Goal: Task Accomplishment & Management: Manage account settings

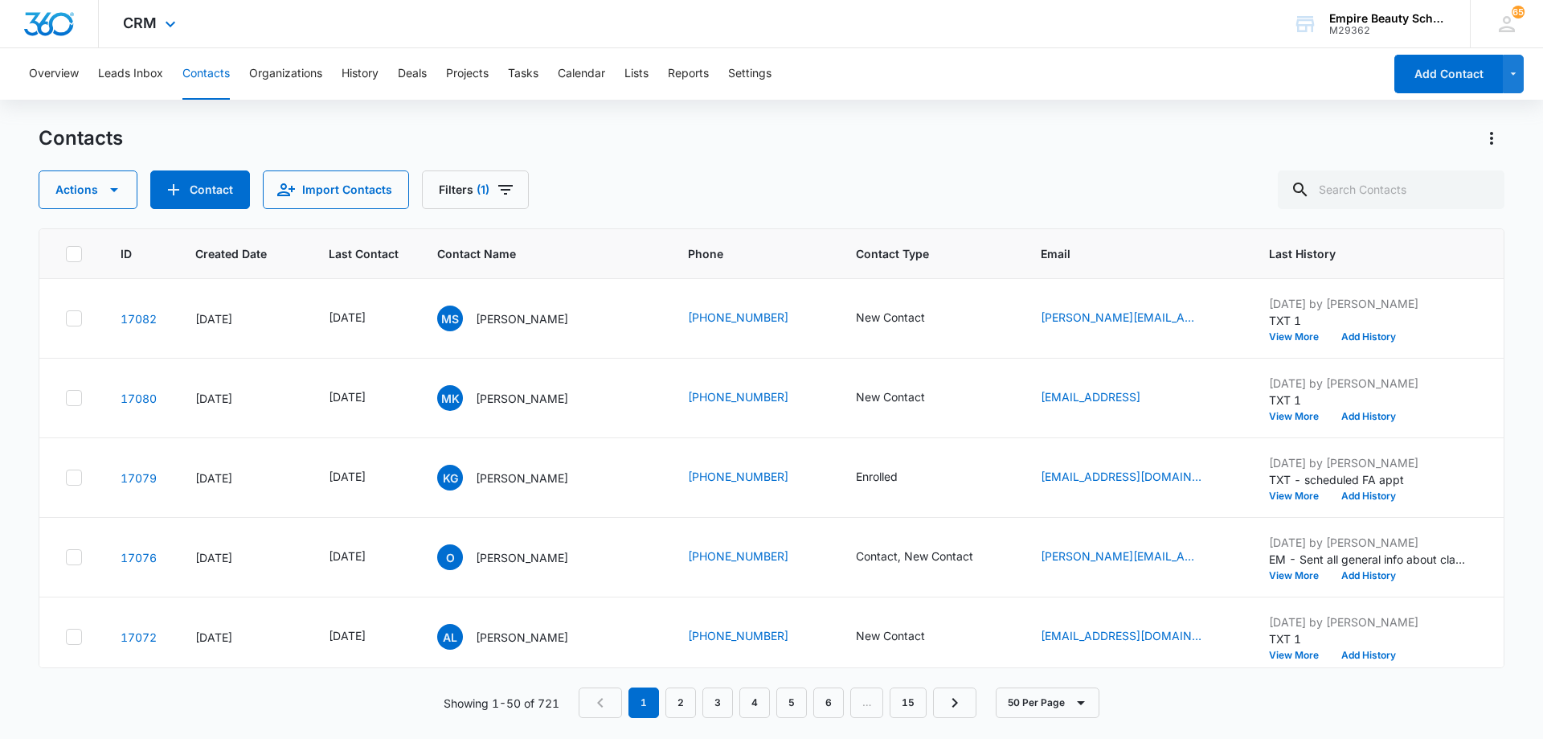
scroll to position [0, 89]
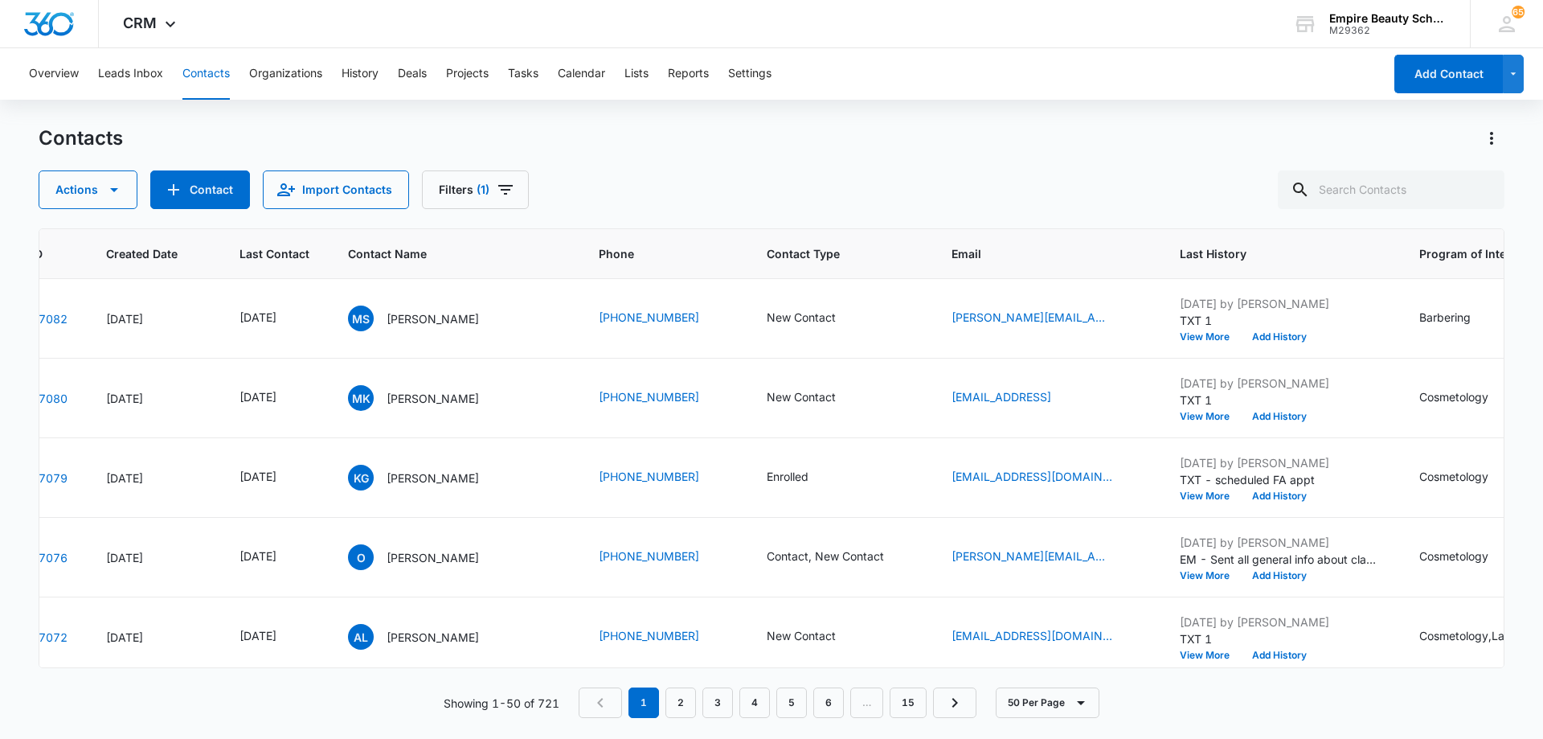
click at [734, 158] on div "Contacts Actions Contact Import Contacts Filters (1)" at bounding box center [772, 167] width 1466 height 84
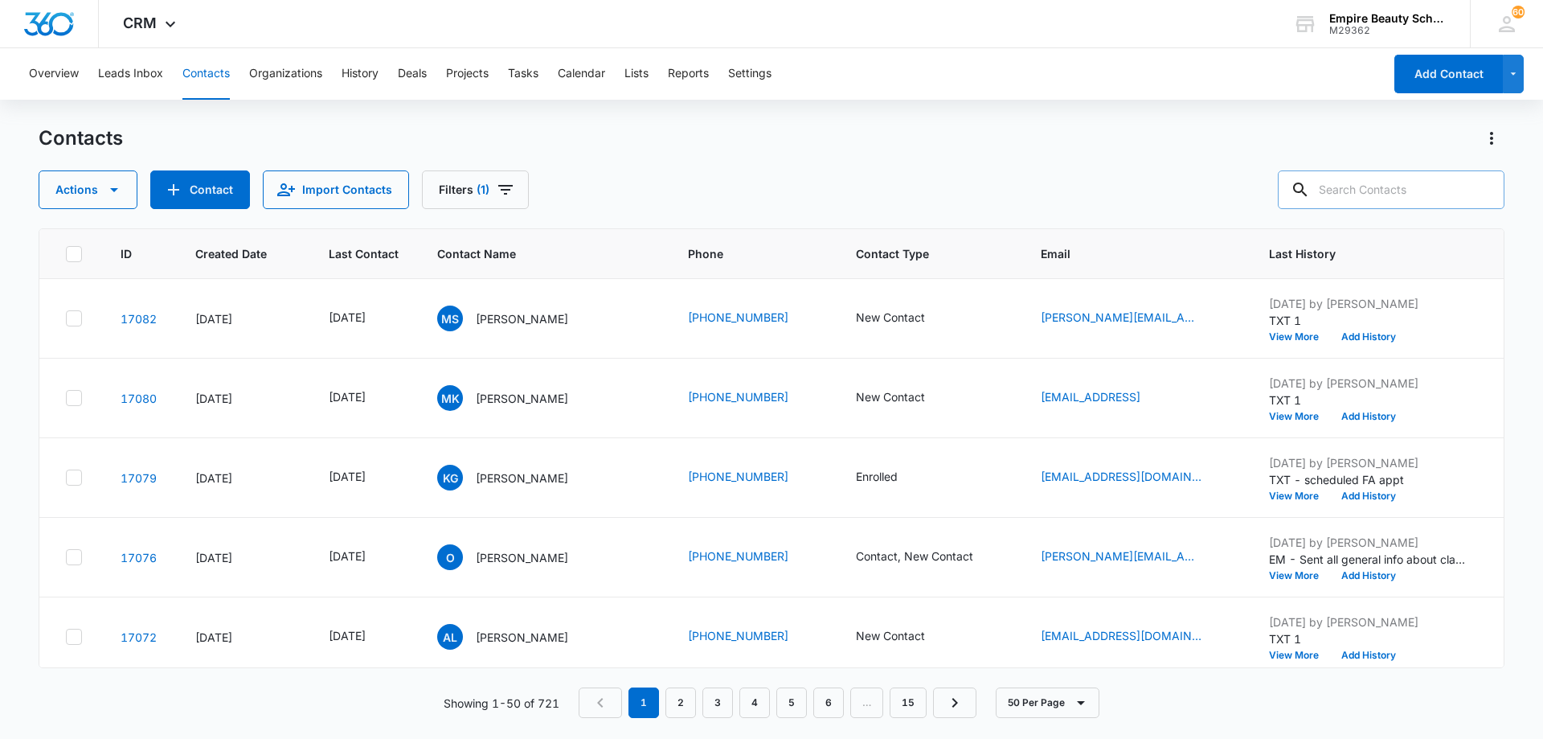
click at [1389, 185] on input "text" at bounding box center [1391, 189] width 227 height 39
type input "skylar"
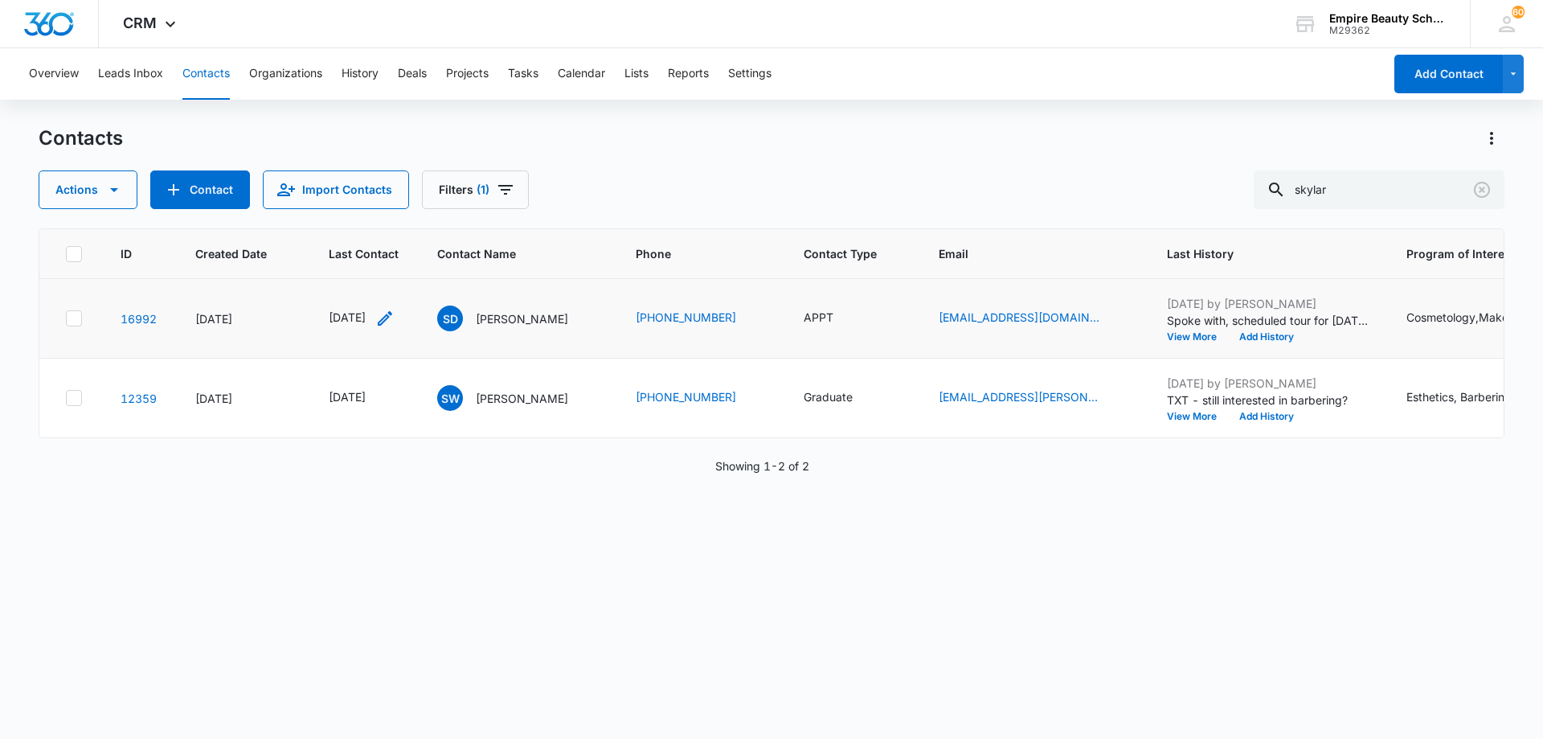
click at [395, 323] on icon "Last Contact - 1759363200 - Select to Edit Field" at bounding box center [384, 318] width 19 height 19
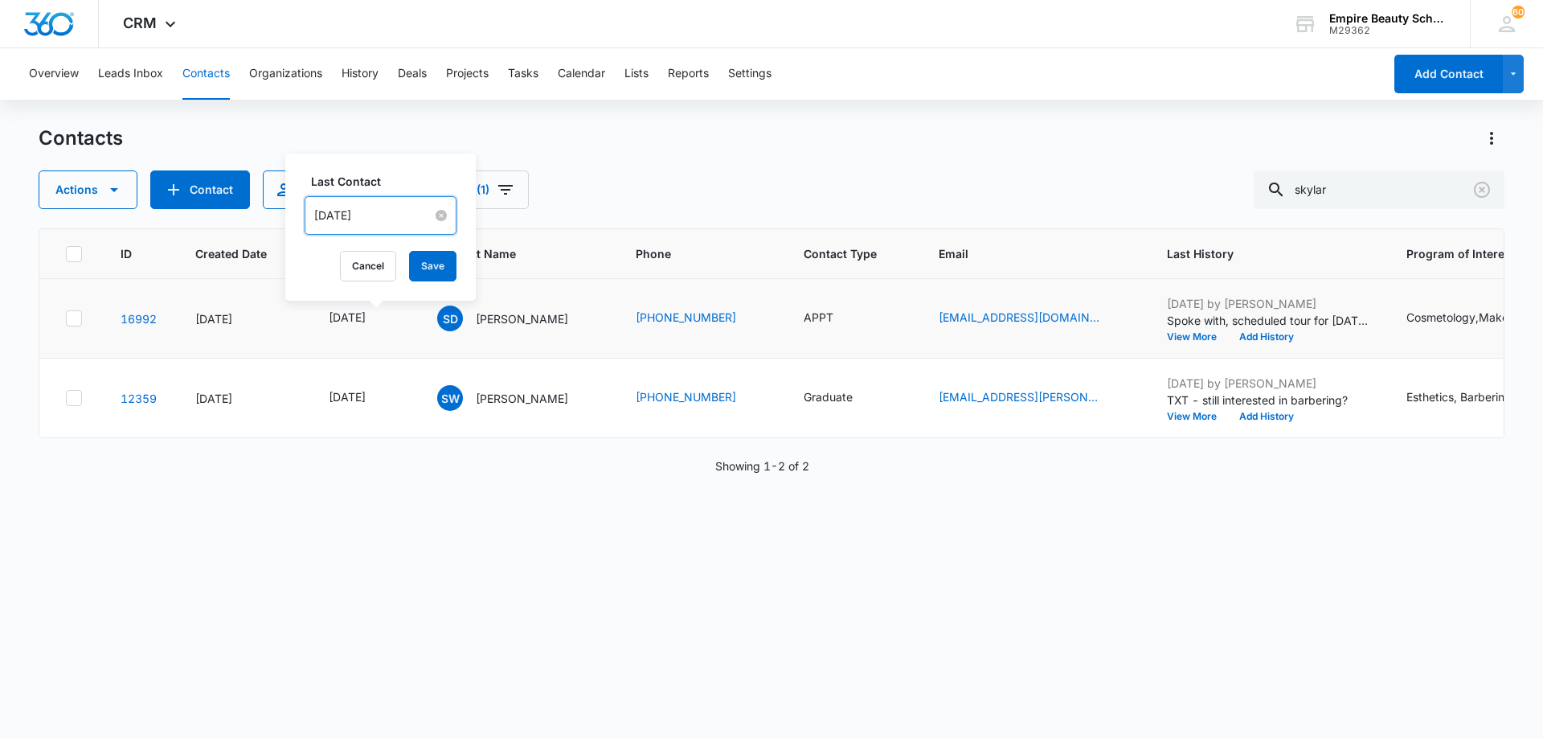
click at [406, 215] on input "[DATE]" at bounding box center [373, 216] width 118 height 18
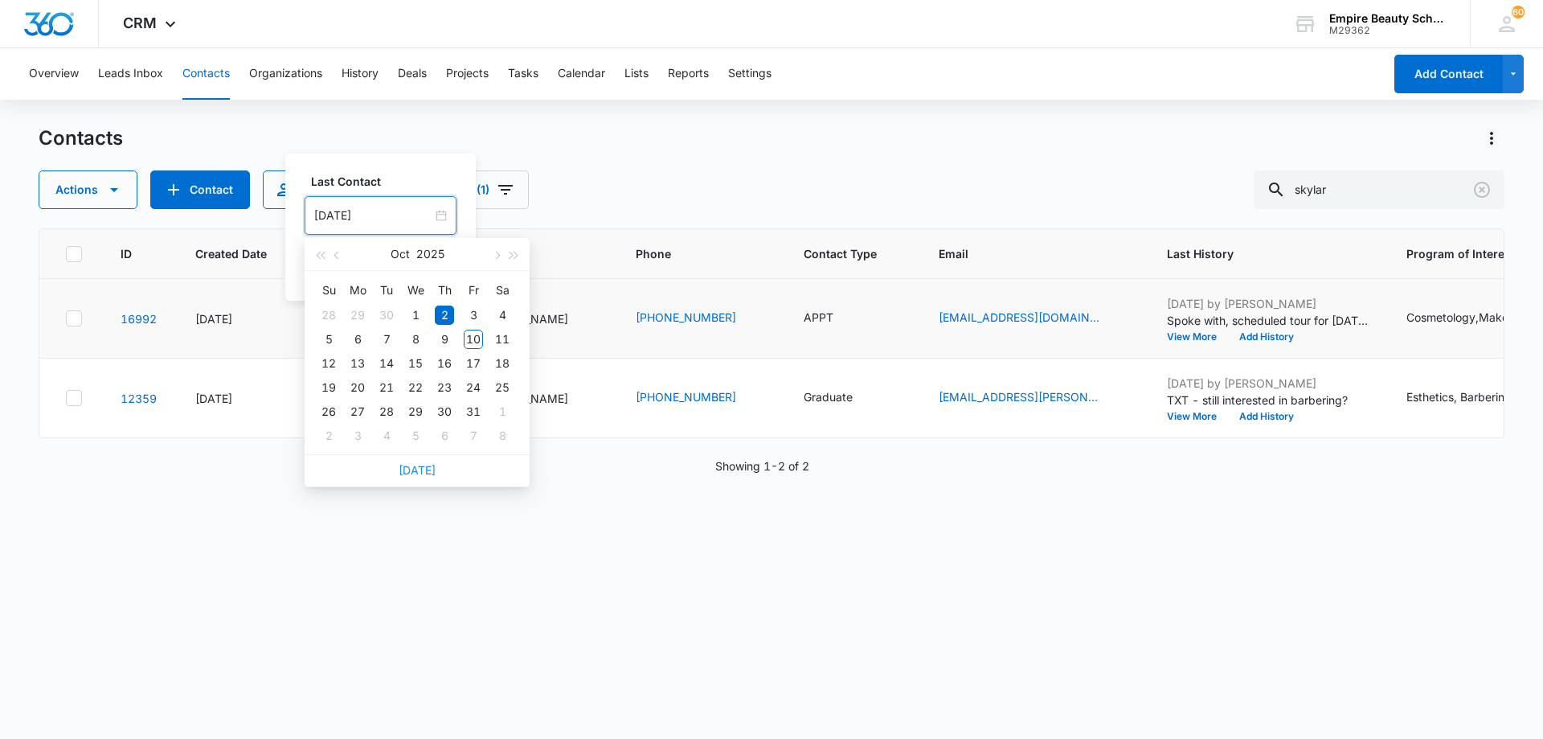
click at [420, 465] on link "[DATE]" at bounding box center [417, 470] width 37 height 14
type input "[DATE]"
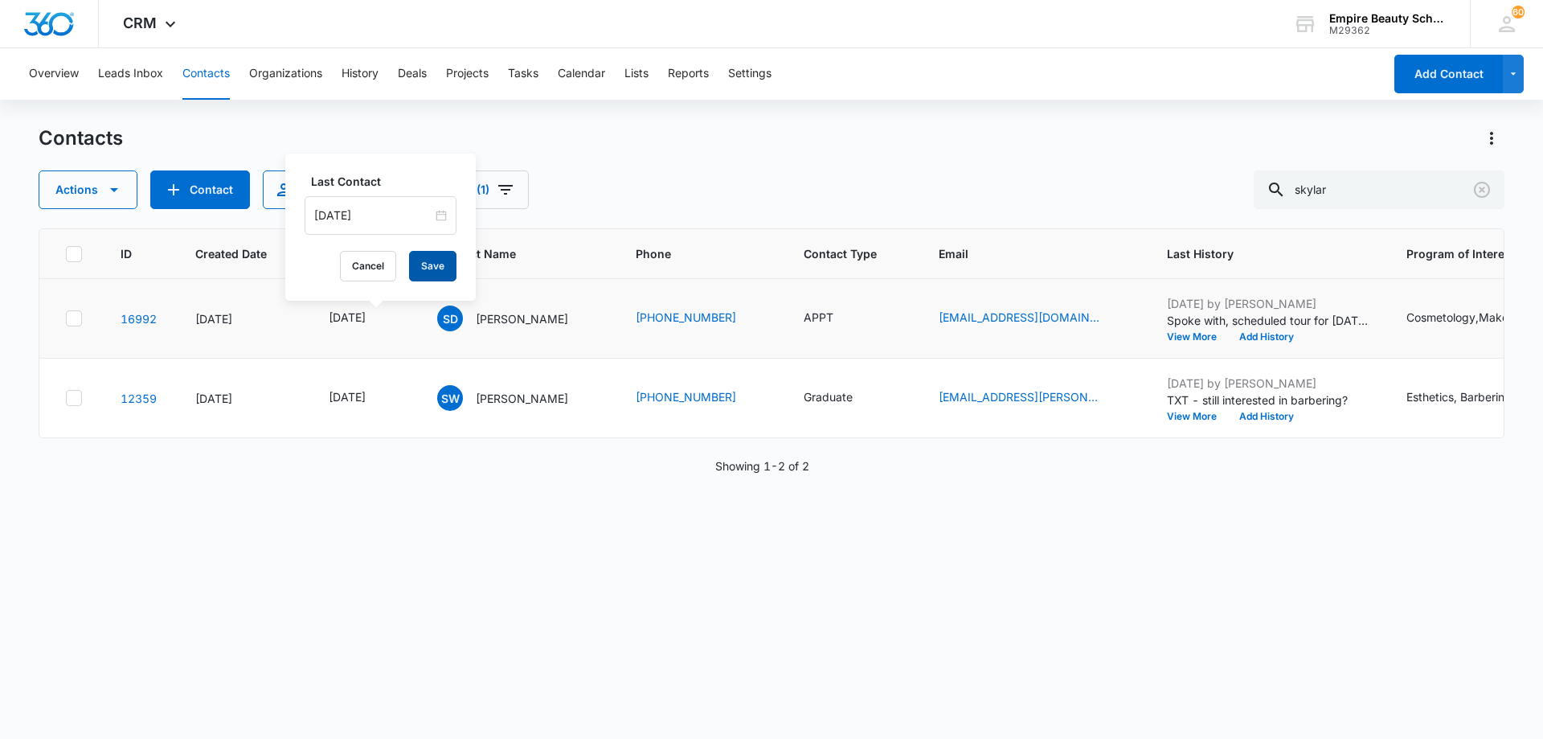
click at [427, 267] on button "Save" at bounding box center [432, 266] width 47 height 31
click at [849, 318] on icon "Contact Type - APPT - Select to Edit Field" at bounding box center [852, 318] width 19 height 19
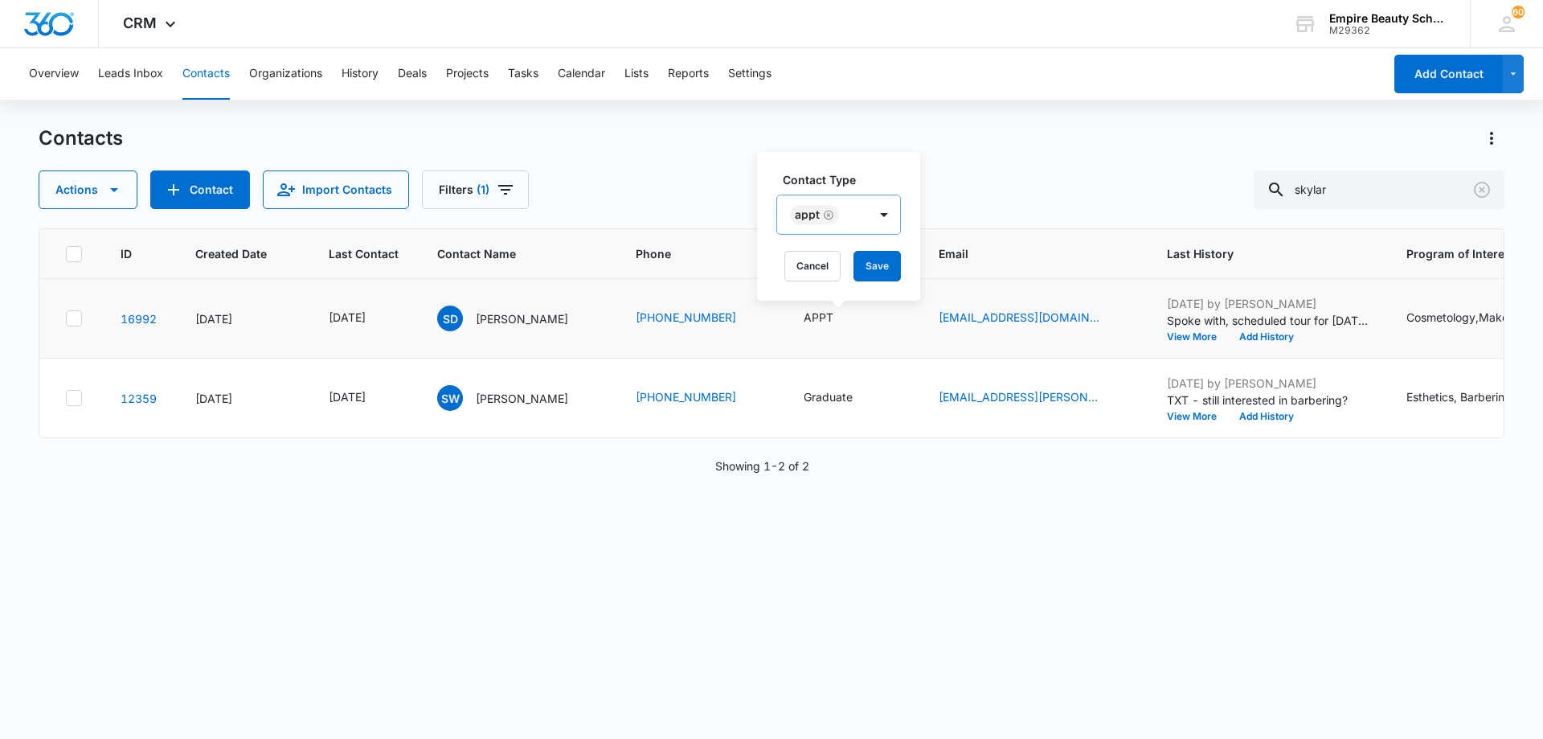
click at [828, 214] on icon "Remove APPT" at bounding box center [829, 215] width 10 height 10
click at [845, 214] on div at bounding box center [828, 216] width 72 height 20
click at [836, 344] on div "Toured" at bounding box center [845, 340] width 99 height 17
click at [889, 225] on div at bounding box center [896, 215] width 26 height 26
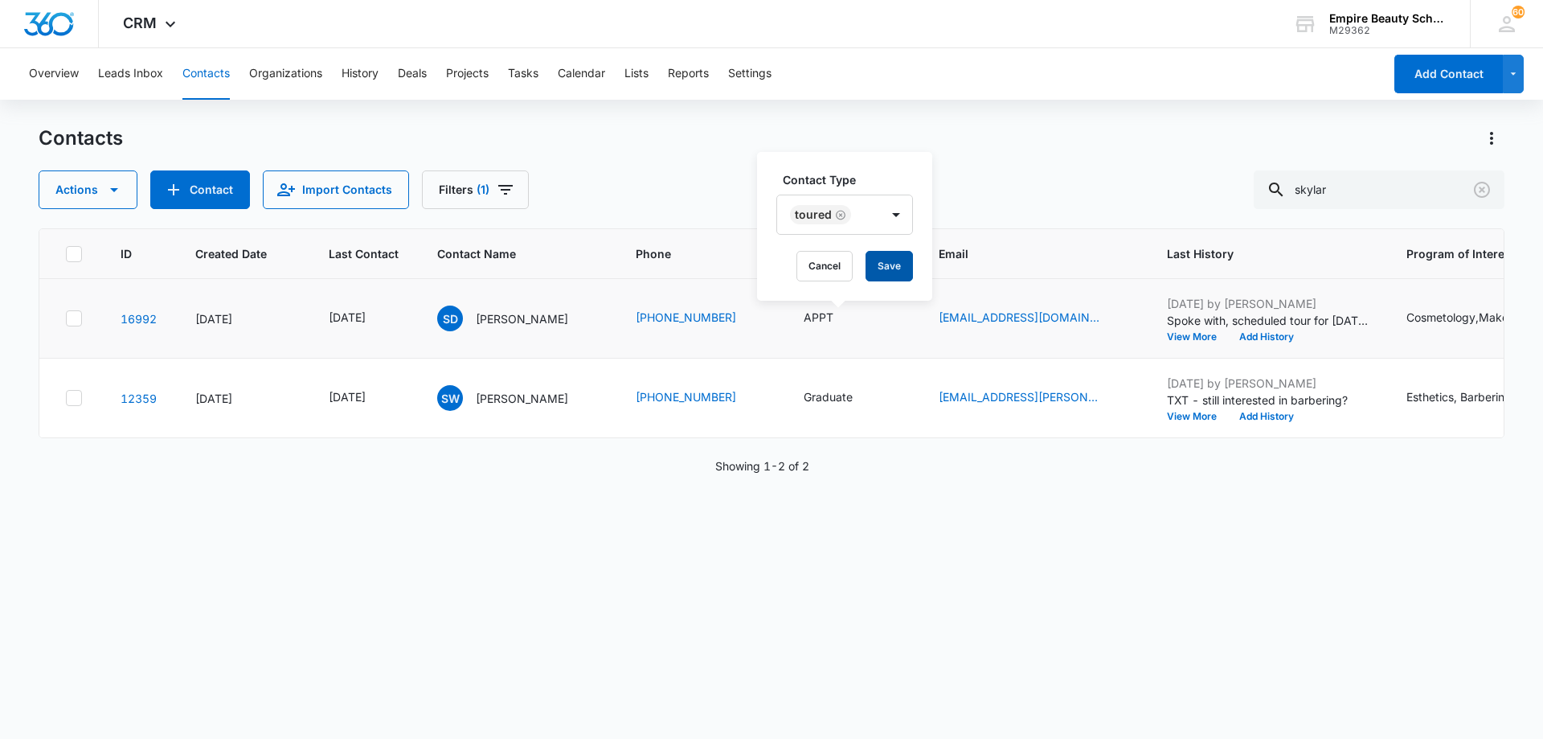
click at [890, 262] on button "Save" at bounding box center [889, 266] width 47 height 31
click at [1234, 338] on button "Add History" at bounding box center [1266, 337] width 77 height 10
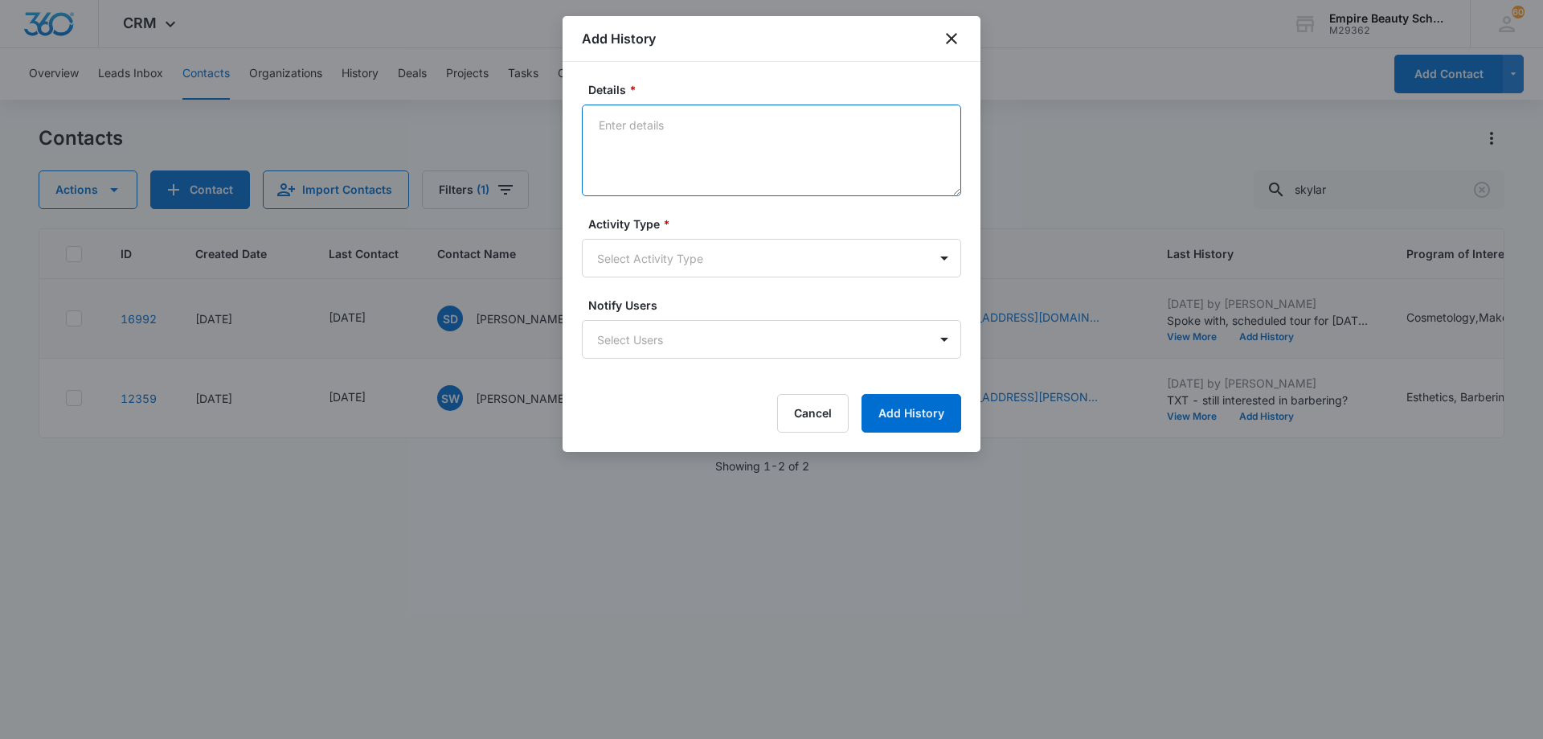
click at [713, 131] on textarea "Details *" at bounding box center [771, 150] width 379 height 92
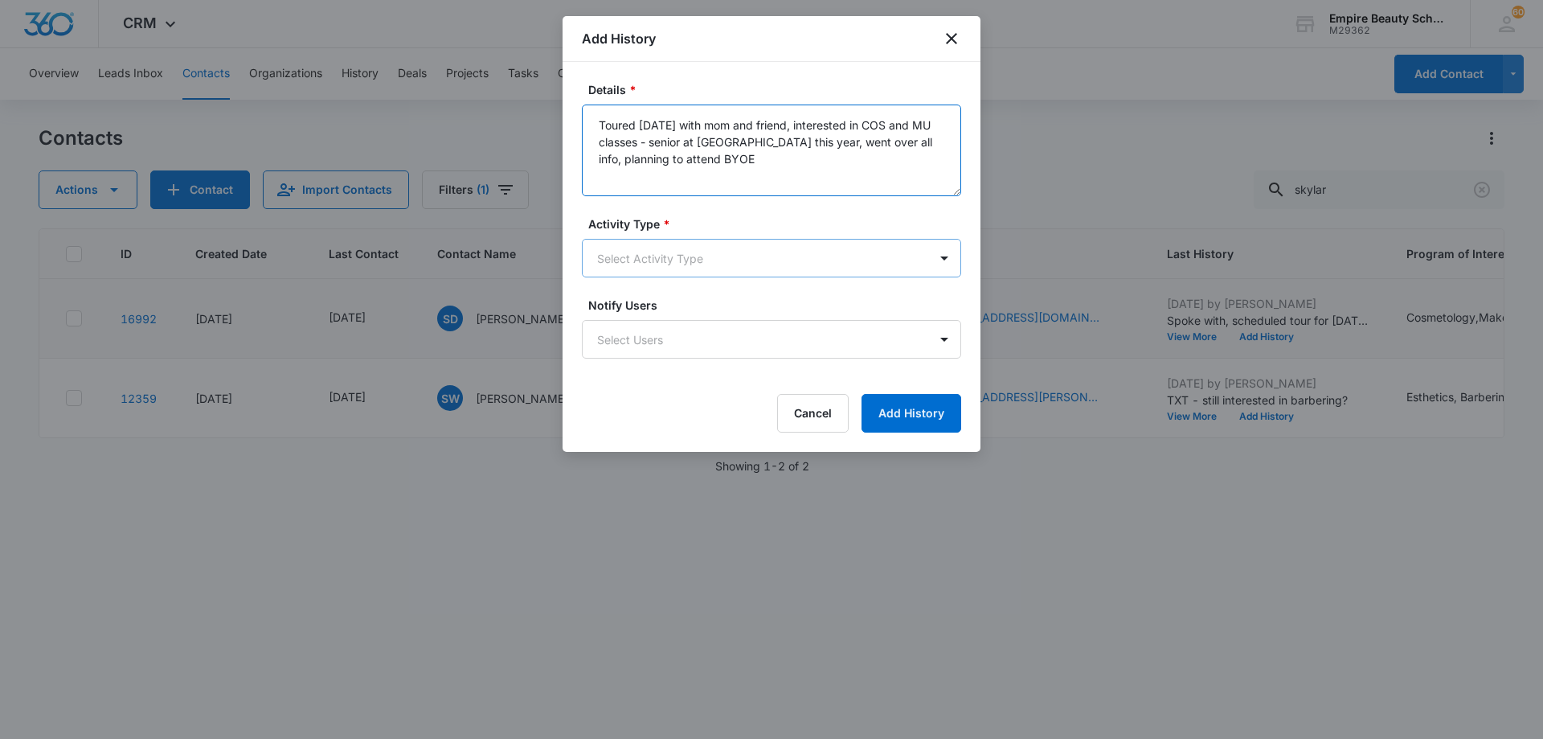
type textarea "Toured [DATE] with mom and friend, interested in COS and MU classes - senior at…"
click at [731, 256] on body "CRM Apps Forms CRM Email Shop Payments POS Files Brand Settings AI Assistant Em…" at bounding box center [771, 369] width 1543 height 739
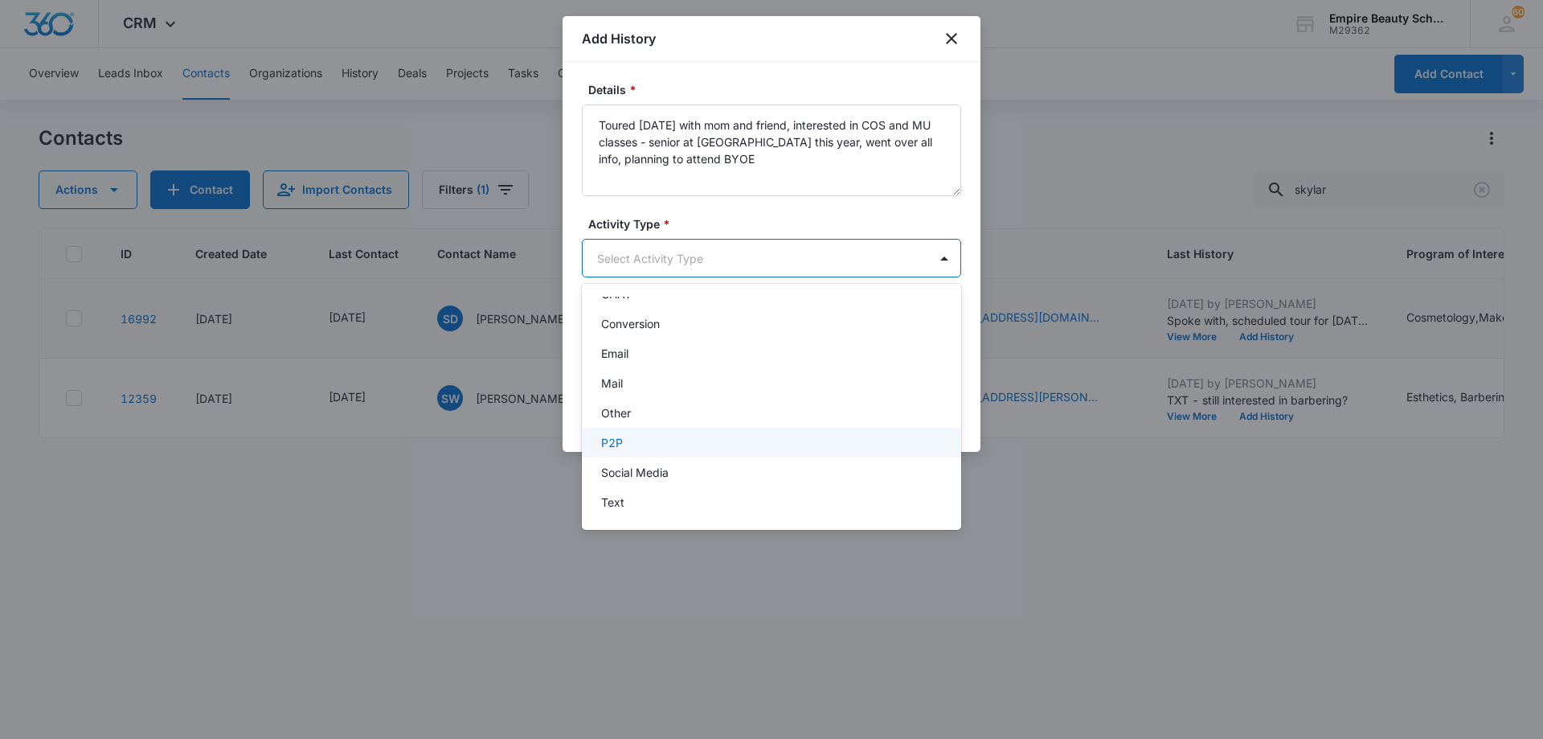
click at [690, 437] on div "P2P" at bounding box center [770, 442] width 338 height 17
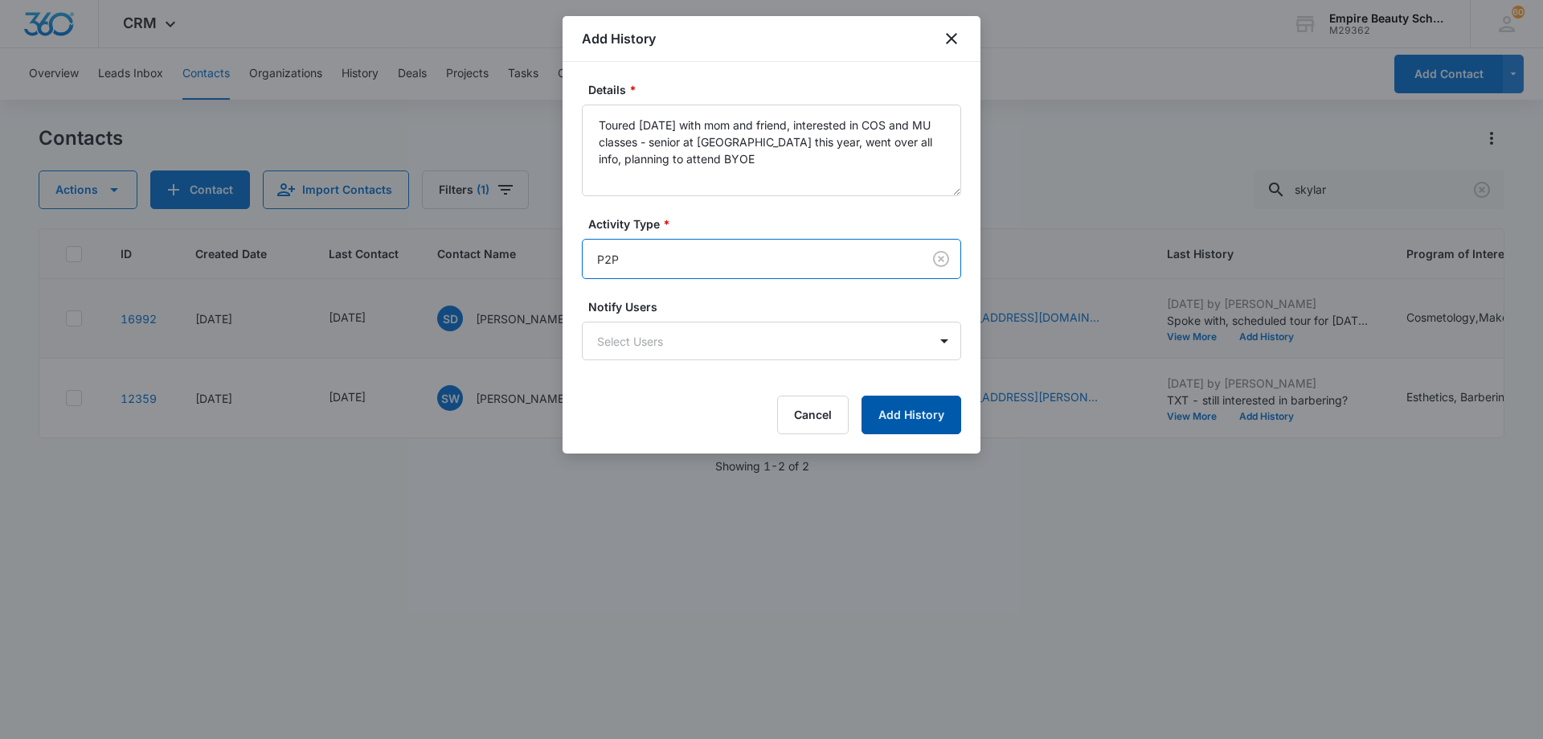
click at [886, 405] on button "Add History" at bounding box center [912, 414] width 100 height 39
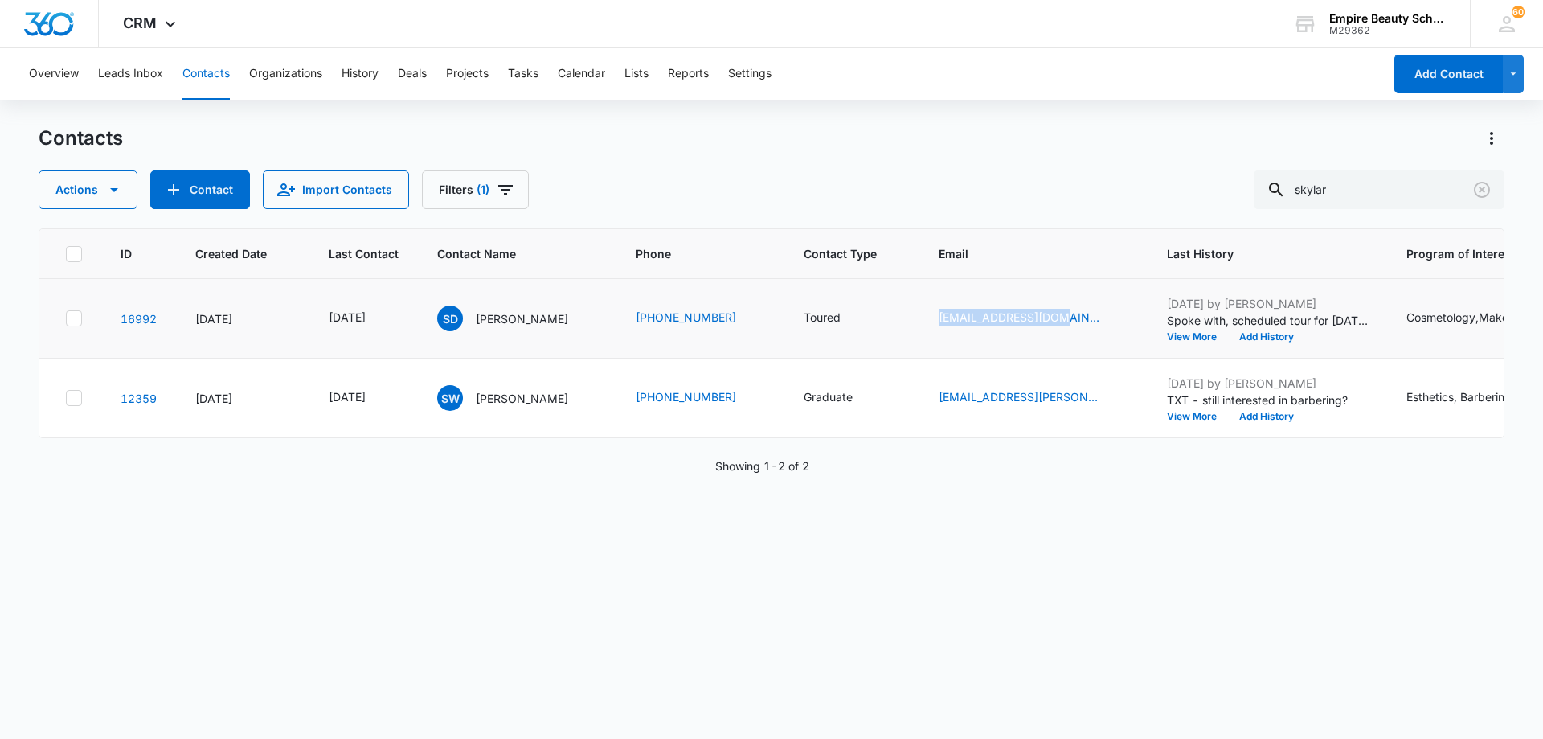
drag, startPoint x: 931, startPoint y: 323, endPoint x: 1028, endPoint y: 330, distance: 97.5
click at [1028, 330] on td "[EMAIL_ADDRESS][DOMAIN_NAME]" at bounding box center [1033, 319] width 228 height 80
copy link "[EMAIL_ADDRESS][DOMAIN_NAME]"
click at [1481, 190] on icon "Clear" at bounding box center [1482, 190] width 16 height 16
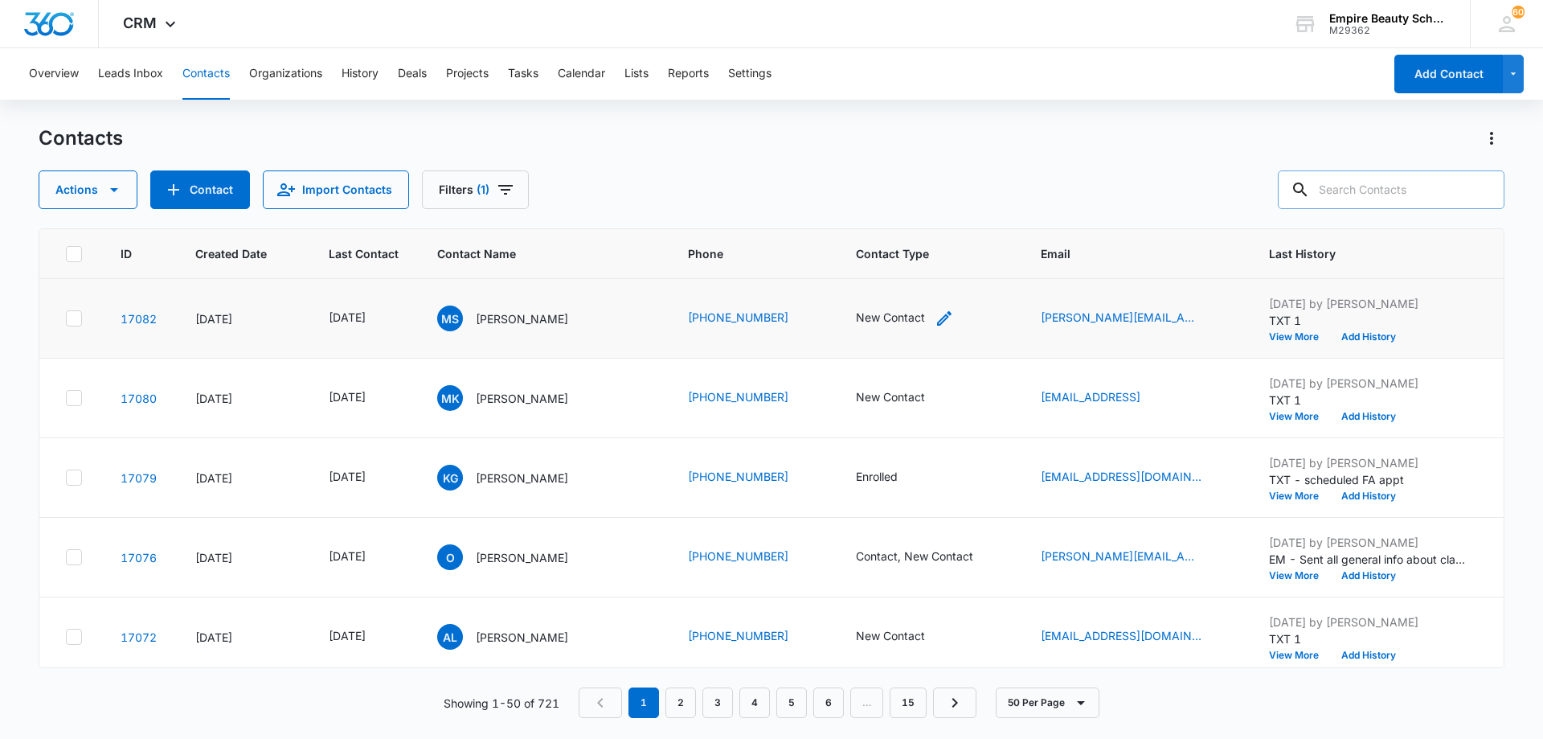
click at [950, 320] on icon "Contact Type - New Contact - Select to Edit Field" at bounding box center [944, 318] width 19 height 19
click at [948, 220] on div "New Contact" at bounding box center [889, 214] width 134 height 39
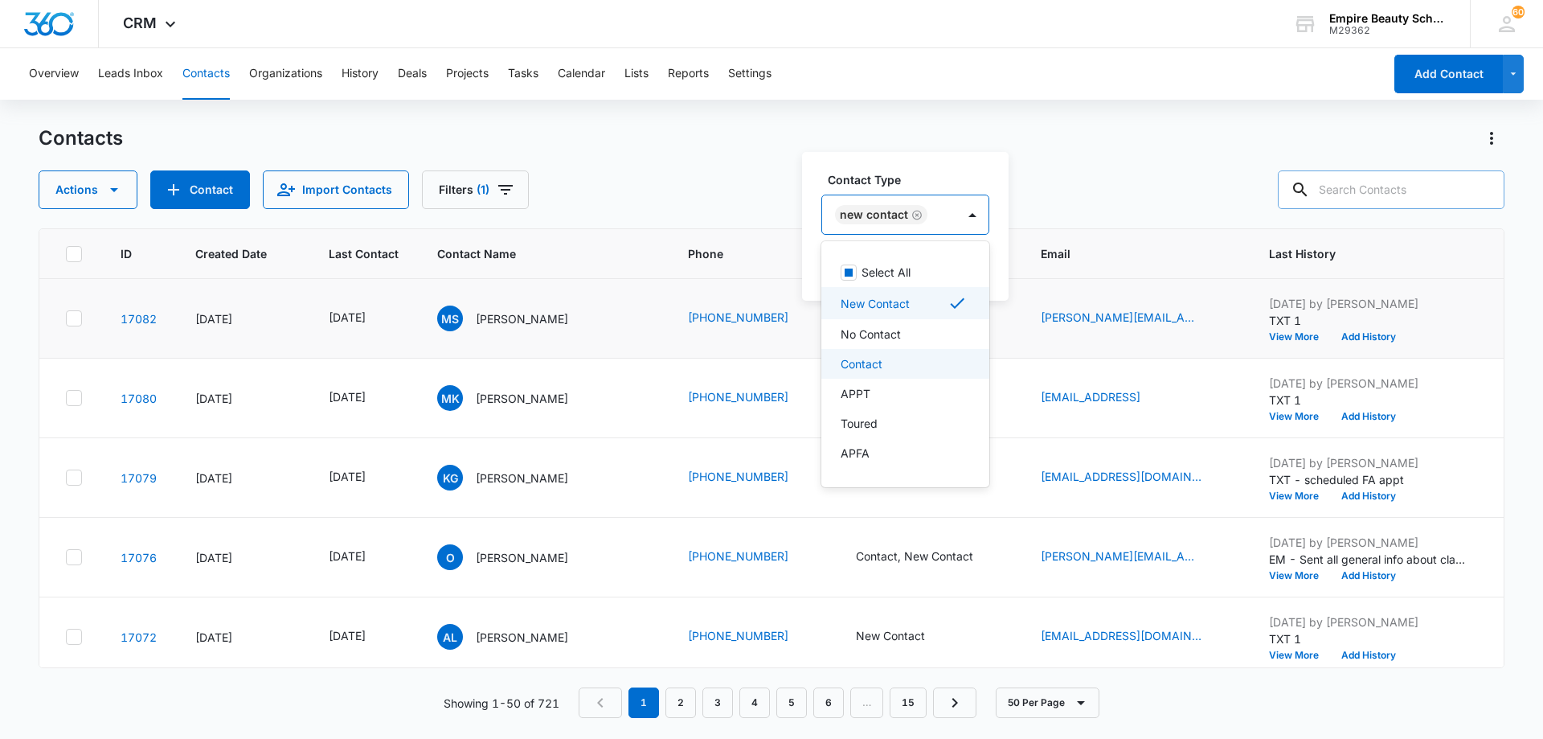
click at [910, 362] on div "Contact" at bounding box center [904, 363] width 126 height 17
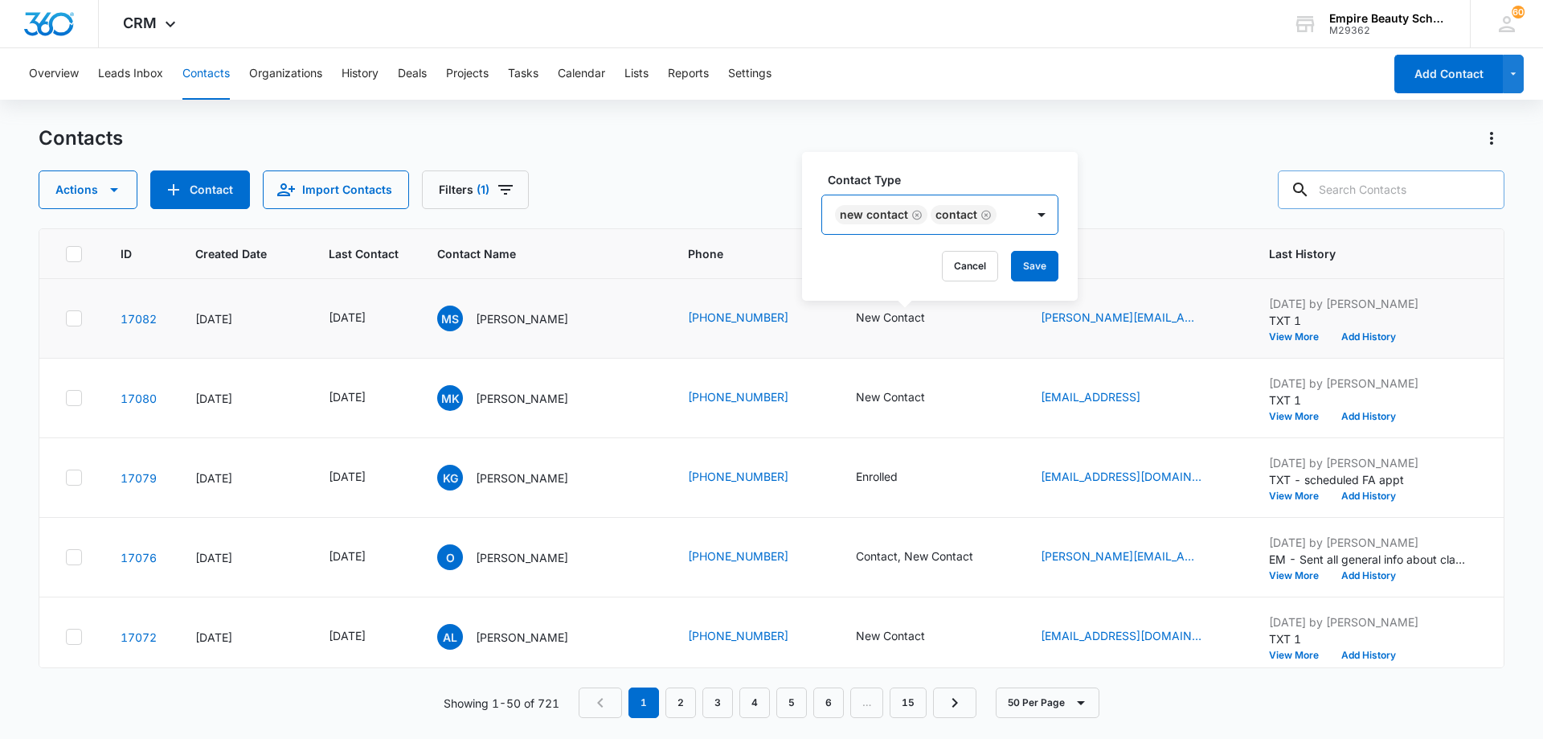
click at [1013, 224] on div "New Contact Contact" at bounding box center [923, 214] width 203 height 39
click at [1016, 265] on button "Save" at bounding box center [1034, 266] width 47 height 31
click at [1355, 334] on button "Add History" at bounding box center [1368, 337] width 77 height 10
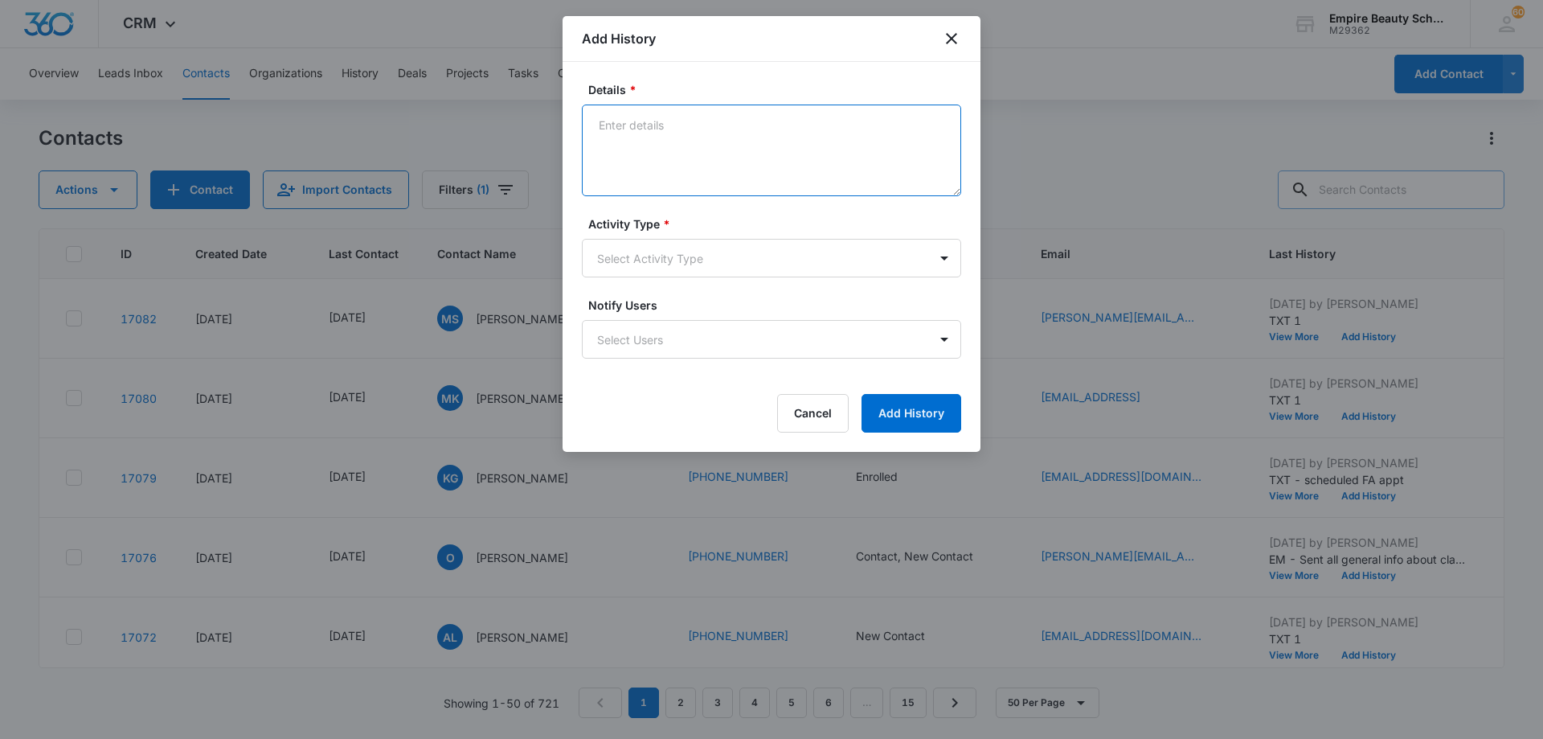
click at [674, 129] on textarea "Details *" at bounding box center [771, 150] width 379 height 92
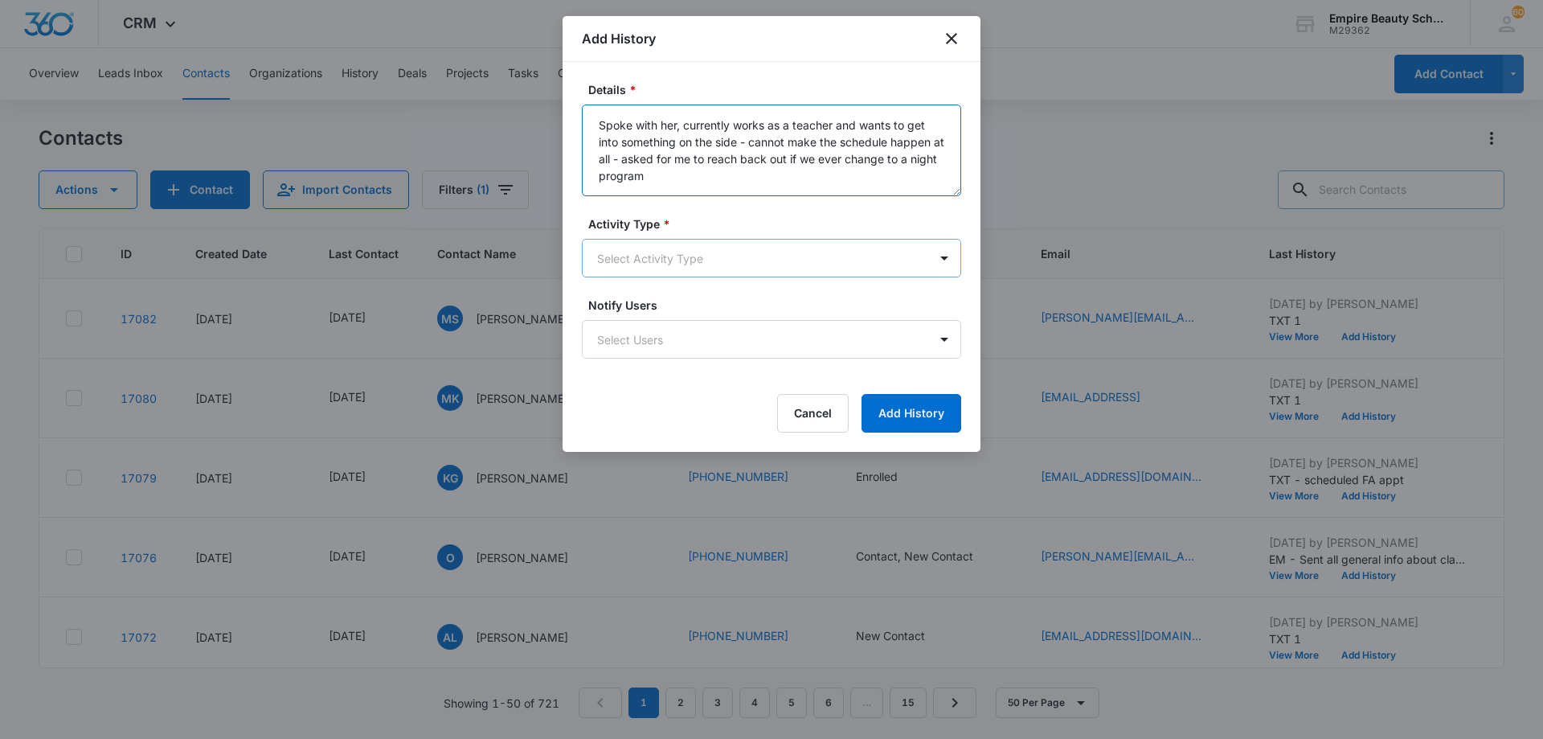
type textarea "Spoke with her, currently works as a teacher and wants to get into something on…"
click at [696, 264] on body "CRM Apps Forms CRM Email Shop Payments POS Files Brand Settings AI Assistant Em…" at bounding box center [771, 369] width 1543 height 739
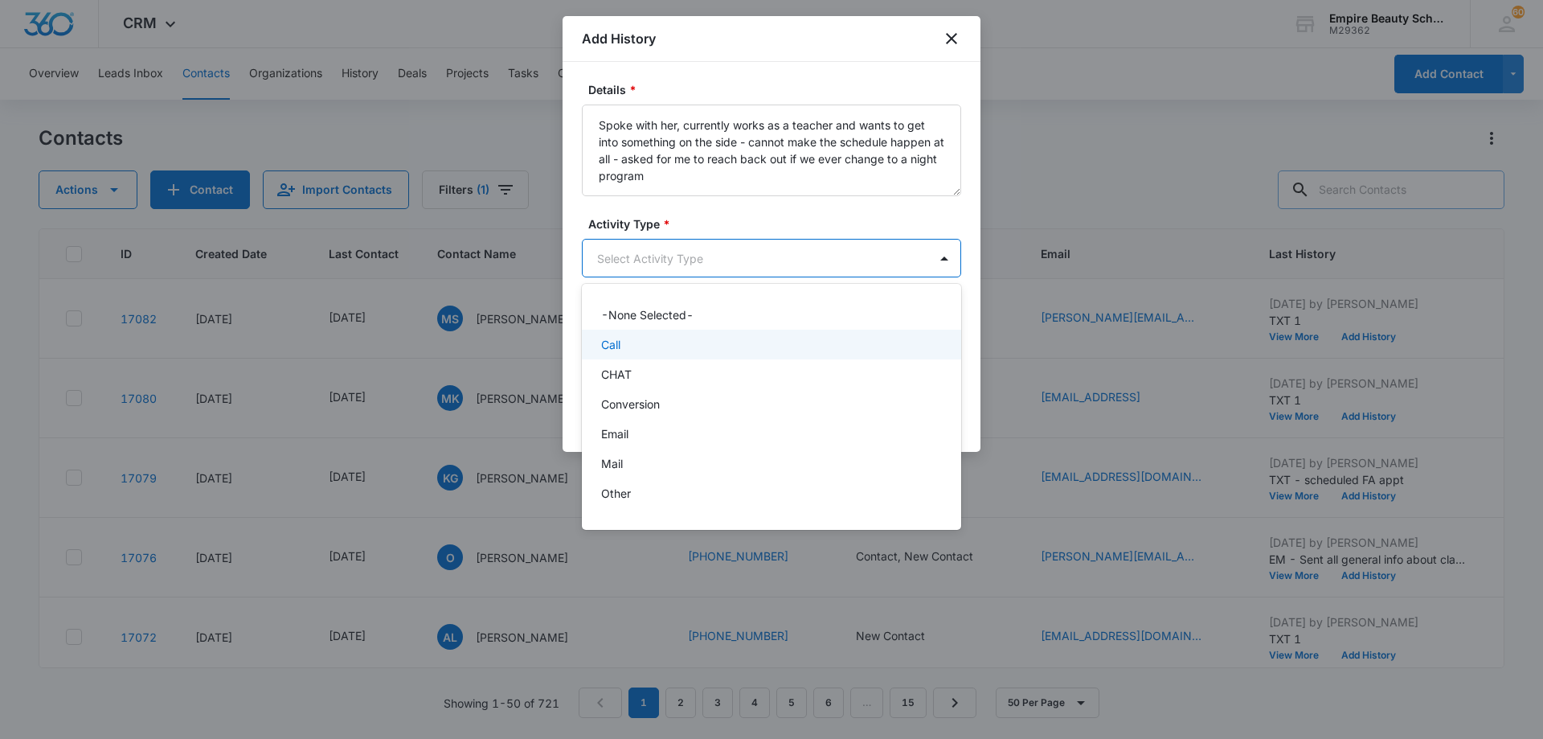
click at [690, 335] on div "Call" at bounding box center [771, 345] width 379 height 30
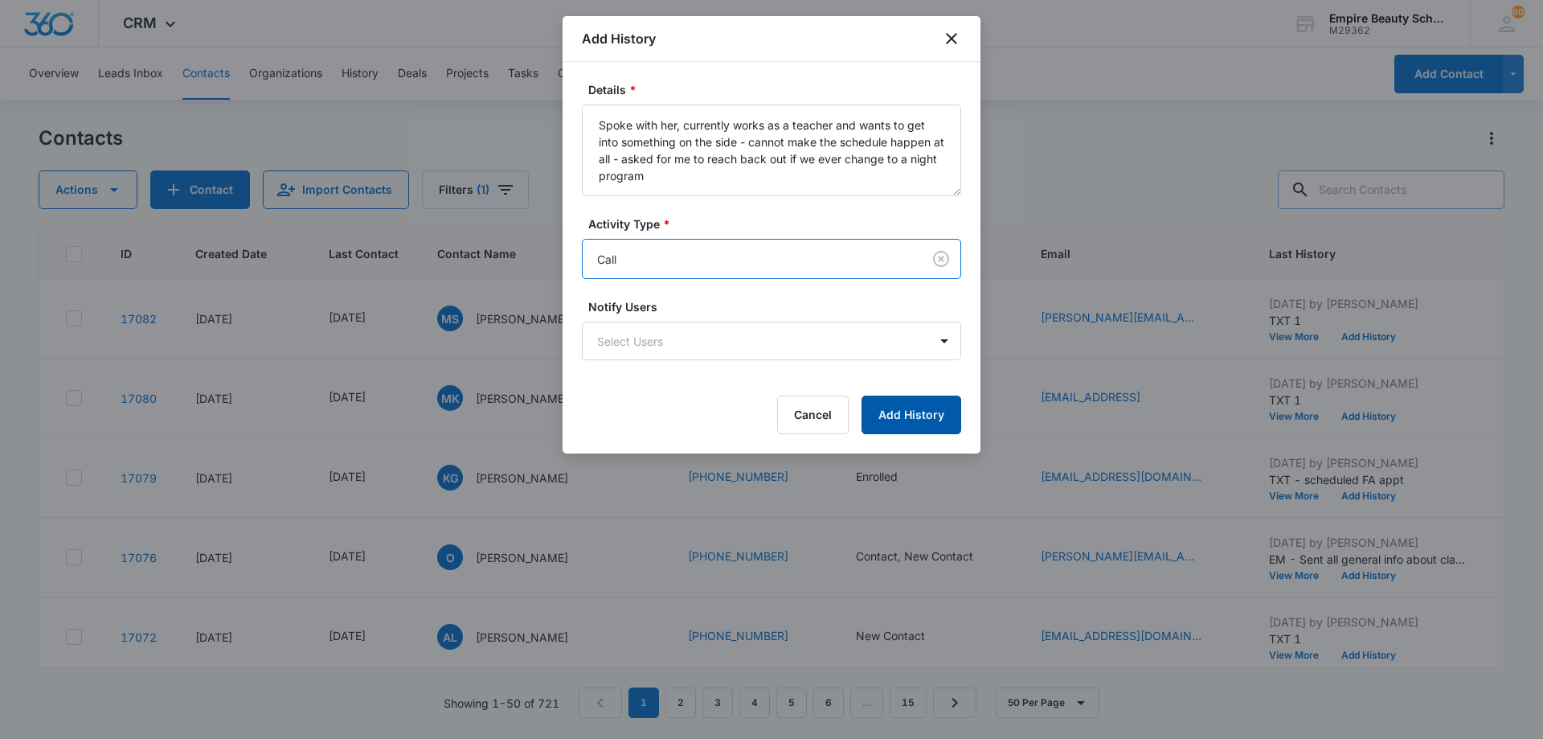
click at [892, 407] on button "Add History" at bounding box center [912, 414] width 100 height 39
